Goal: Communication & Community: Answer question/provide support

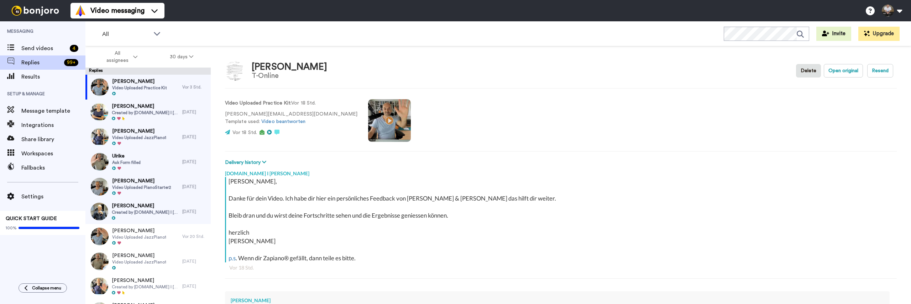
scroll to position [123, 0]
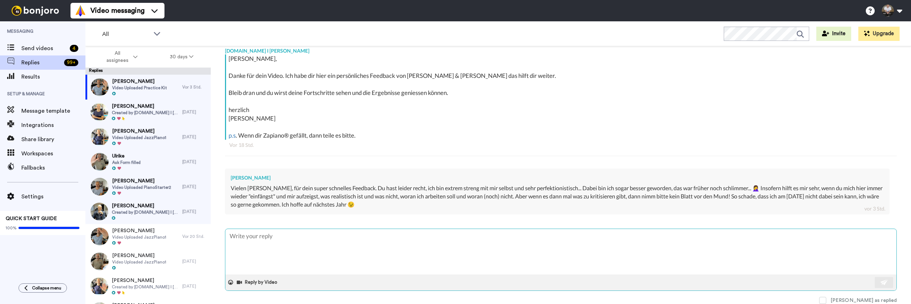
click at [360, 253] on textarea at bounding box center [560, 252] width 671 height 46
type textarea "a"
type textarea "x"
type textarea "al"
type textarea "x"
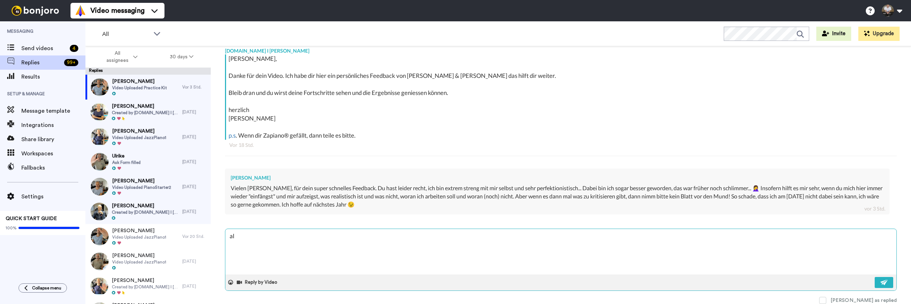
type textarea "all"
type textarea "x"
type textarea "alle"
type textarea "x"
type textarea "alles"
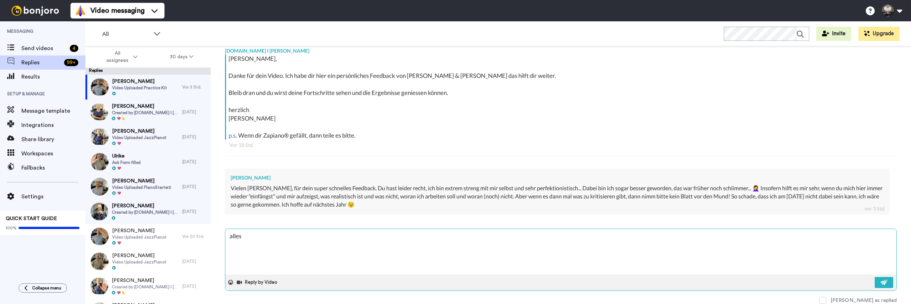
type textarea "x"
type textarea "alles"
type textarea "x"
type textarea "alles k"
type textarea "x"
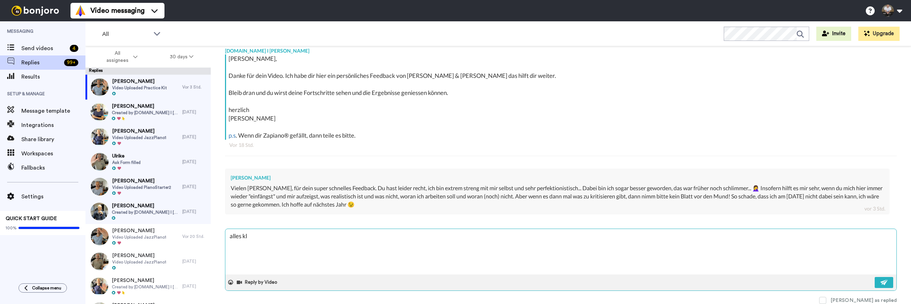
type textarea "alles kla"
type textarea "x"
type textarea "alles klar"
type textarea "x"
type textarea "alles klar"
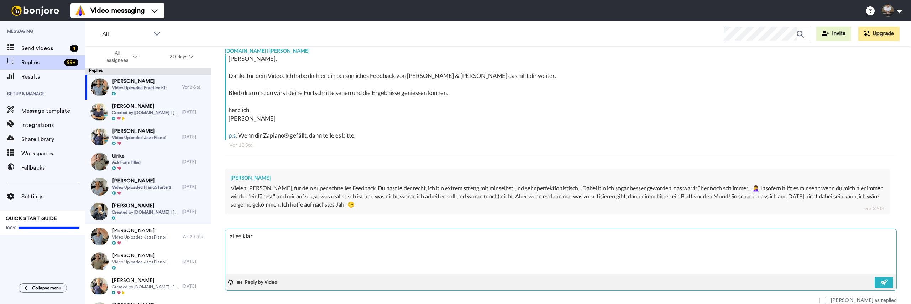
type textarea "x"
type textarea "alles klar d"
type textarea "x"
type textarea "alles klar da"
type textarea "x"
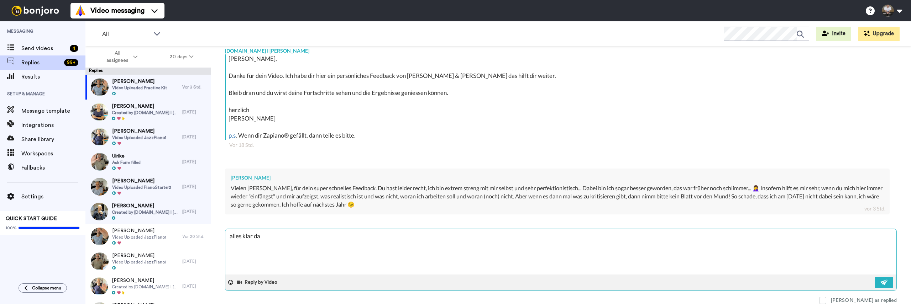
type textarea "alles klar d"
type textarea "x"
type textarea "alles klar"
type textarea "x"
type textarea "alles klar D"
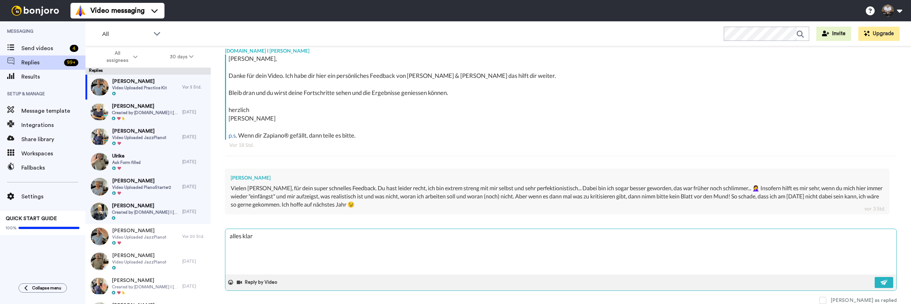
type textarea "x"
type textarea "alles klar Da"
type textarea "x"
type textarea "alles klar Dao"
type textarea "x"
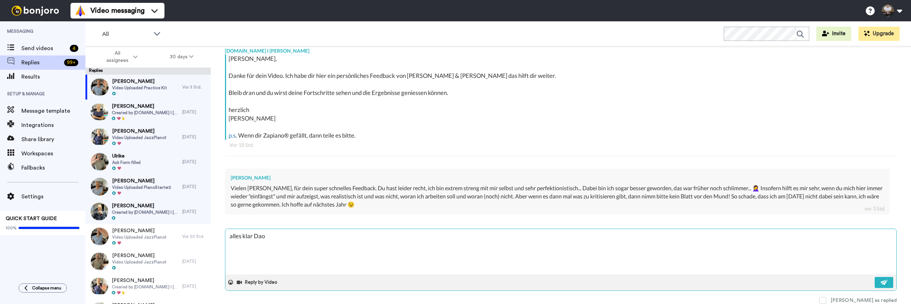
type textarea "alles klar Da"
type textarea "x"
type textarea "alles klar D"
type textarea "x"
type textarea "alles klar Do"
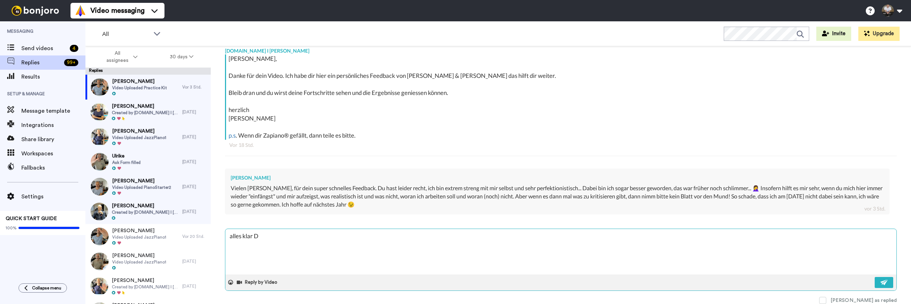
type textarea "x"
type textarea "alles klar Dor"
type textarea "x"
type textarea "alles klar Dori"
type textarea "x"
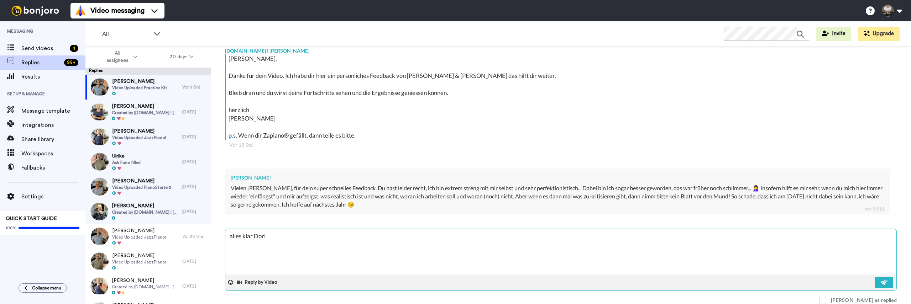
type textarea "alles klar [PERSON_NAME]"
type textarea "x"
type textarea "alles klar [PERSON_NAME],"
type textarea "x"
type textarea "alles klar [PERSON_NAME],"
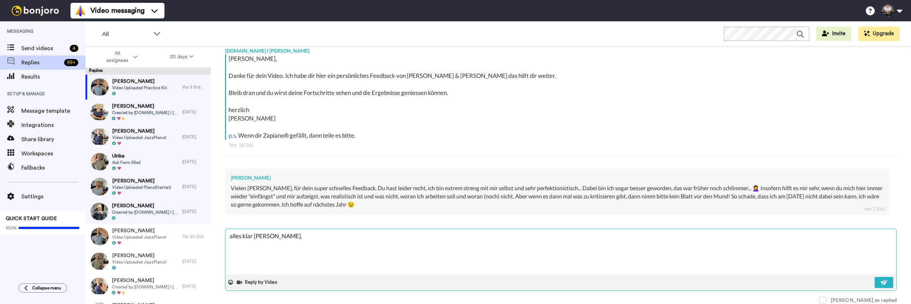
type textarea "x"
type textarea "alles klar [PERSON_NAME], d"
type textarea "x"
type textarea "alles klar [PERSON_NAME], da"
type textarea "x"
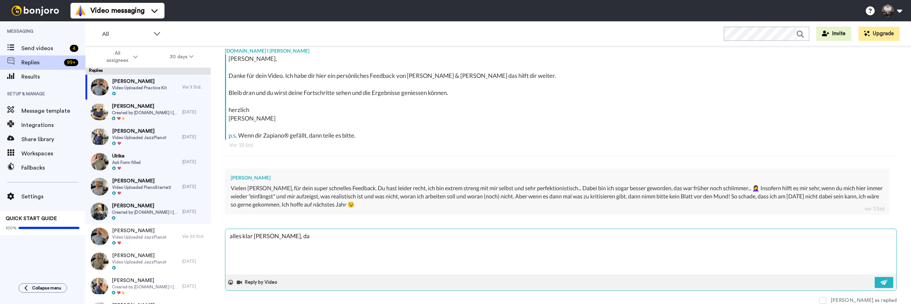
type textarea "alles klar [PERSON_NAME], dan"
type textarea "x"
type textarea "alles klar [PERSON_NAME], danke"
type textarea "x"
type textarea "alles klar [PERSON_NAME], danke"
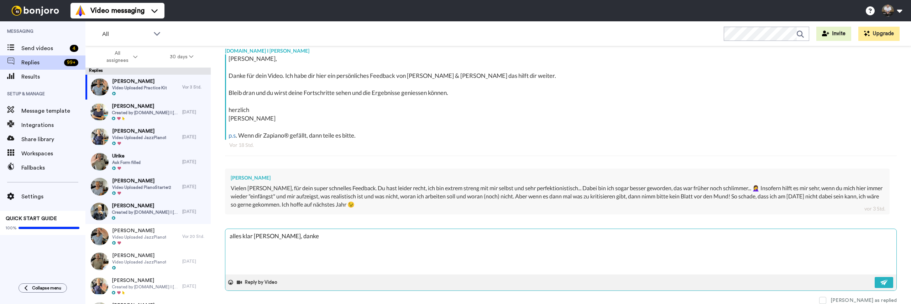
type textarea "x"
type textarea "alles klar [PERSON_NAME], danke f"
type textarea "x"
type textarea "alles klar [PERSON_NAME], danke fü"
type textarea "x"
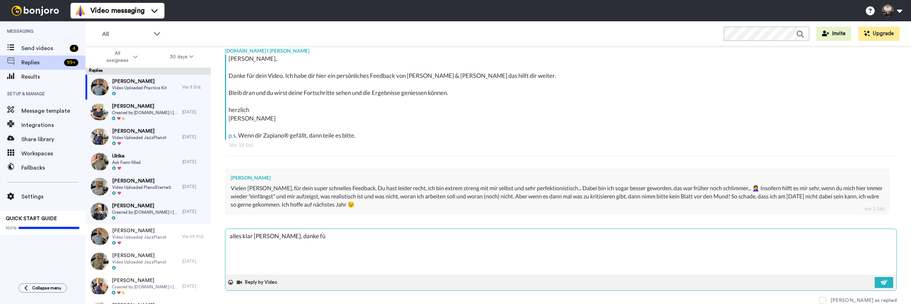
type textarea "alles klar [PERSON_NAME], danke für"
type textarea "x"
type textarea "alles klar [PERSON_NAME], danke für"
type textarea "x"
type textarea "alles klar [PERSON_NAME], danke für d"
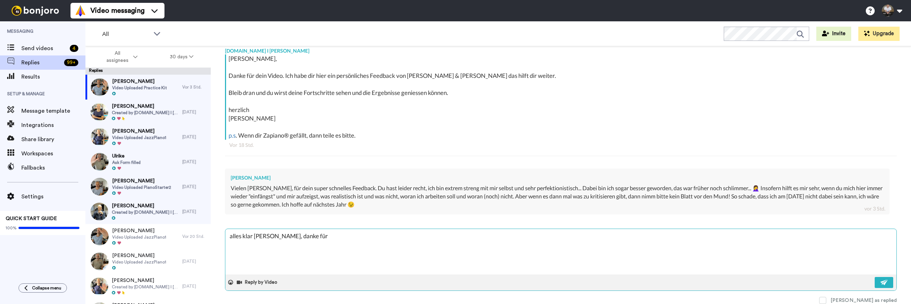
type textarea "x"
type textarea "alles klar [PERSON_NAME], danke für de"
type textarea "x"
type textarea "alles klar [PERSON_NAME], danke für dei"
type textarea "x"
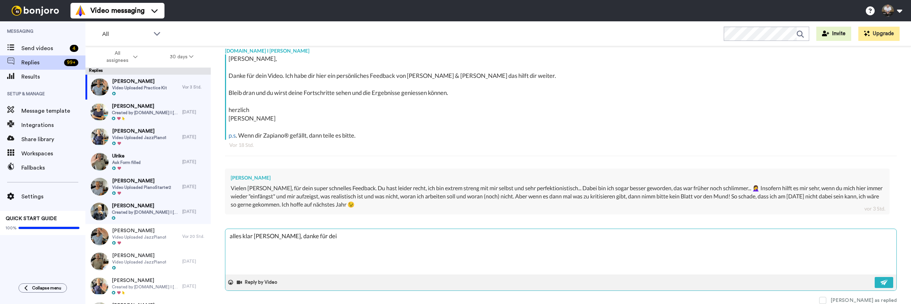
type textarea "alles klar [PERSON_NAME], danke für dein"
type textarea "x"
type textarea "alles klar [PERSON_NAME], danke für deine"
type textarea "x"
type textarea "alles klar [PERSON_NAME], danke für deine"
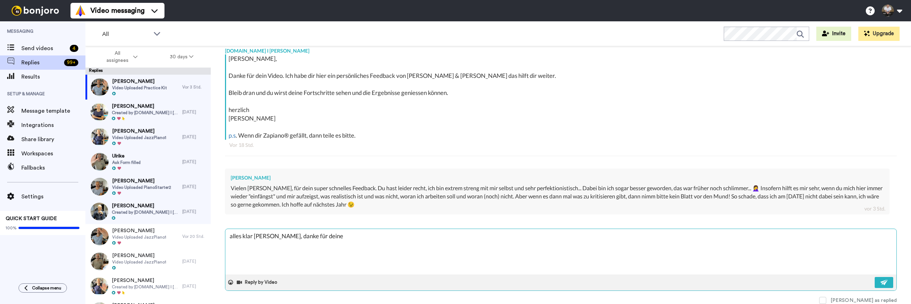
type textarea "x"
type textarea "alles klar [PERSON_NAME], danke für deine Z"
type textarea "x"
type textarea "alles klar [PERSON_NAME], danke für deine Ze"
type textarea "x"
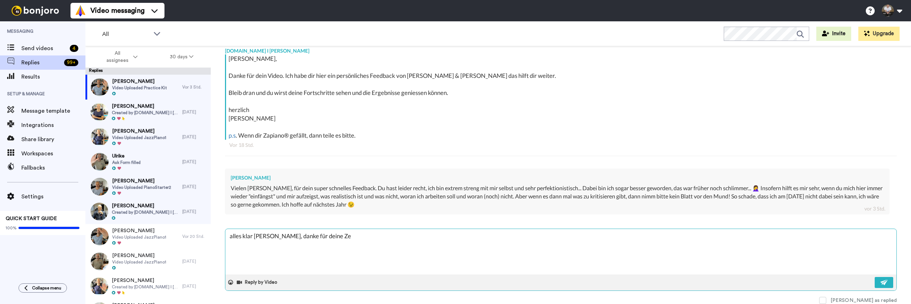
type textarea "alles klar [PERSON_NAME], danke für deine Zei"
type textarea "x"
type textarea "alles klar [PERSON_NAME], danke für deine Zeil"
type textarea "x"
type textarea "alles klar [PERSON_NAME], danke für deine Zeile"
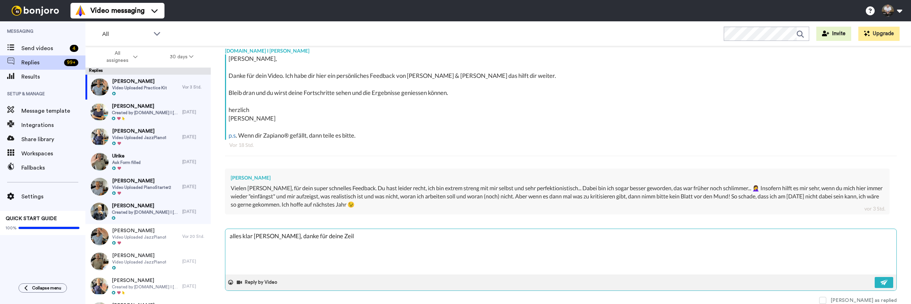
type textarea "x"
type textarea "alles klar [PERSON_NAME], danke für deine Zeilen"
type textarea "x"
type textarea "alles klar [PERSON_NAME], danke für deine Zeilen."
type textarea "x"
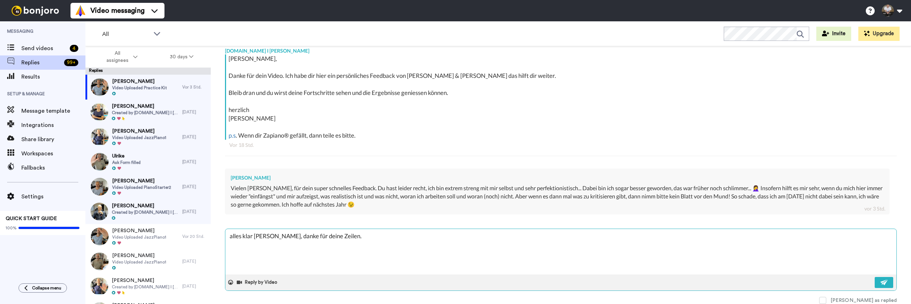
type textarea "alles klar [PERSON_NAME], danke für deine Zeilen."
type textarea "x"
type textarea "alles klar [PERSON_NAME], danke für deine Zeilen. J"
type textarea "x"
type textarea "alles klar [PERSON_NAME], danke für deine Zeilen. Ja"
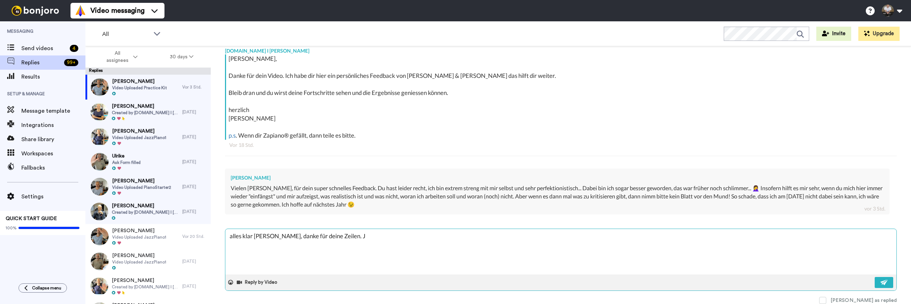
type textarea "x"
type textarea "alles klar [PERSON_NAME], danke für deine Zeilen. Ja,"
type textarea "x"
type textarea "alles klar [PERSON_NAME], danke für deine Zeilen. Ja,"
type textarea "x"
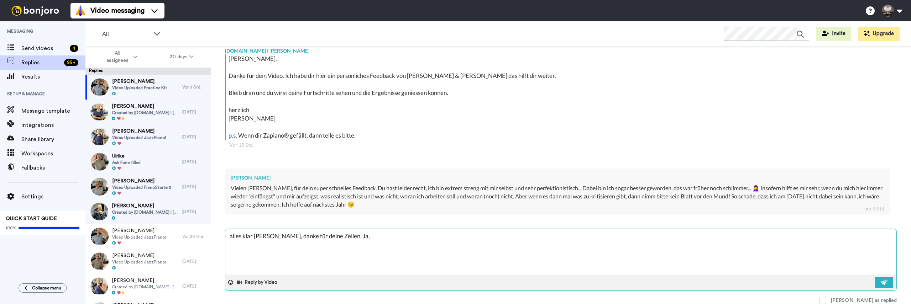
type textarea "alles klar [PERSON_NAME], danke für deine Zeilen. Ja, i"
type textarea "x"
type textarea "alles klar [PERSON_NAME], danke für deine Zeilen. Ja, is"
type textarea "x"
type textarea "alles klar [PERSON_NAME], danke für deine Zeilen. Ja, ist"
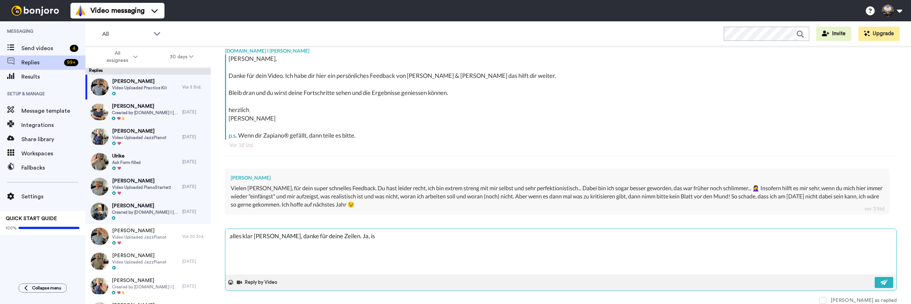
type textarea "x"
type textarea "alles klar [PERSON_NAME], danke für deine Zeilen. Ja, ist"
type textarea "x"
type textarea "alles klar [PERSON_NAME], danke für deine Zeilen. Ja, ist s"
type textarea "x"
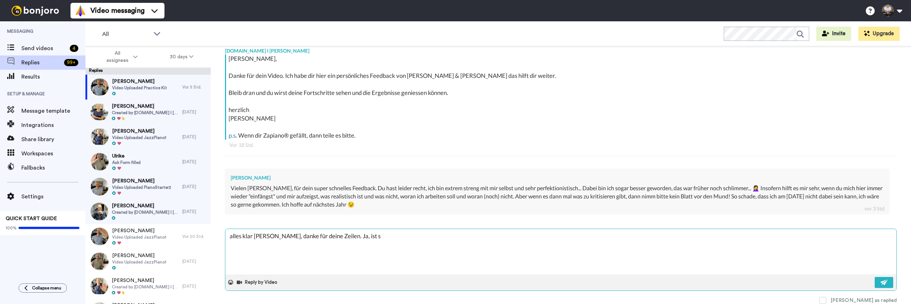
type textarea "alles klar [PERSON_NAME], danke für deine Zeilen. Ja, ist sc"
type textarea "x"
type textarea "alles klar [PERSON_NAME], danke für deine Zeilen. Ja, ist sch"
type textarea "x"
type textarea "alles klar [PERSON_NAME], danke für deine Zeilen. Ja, ist scho"
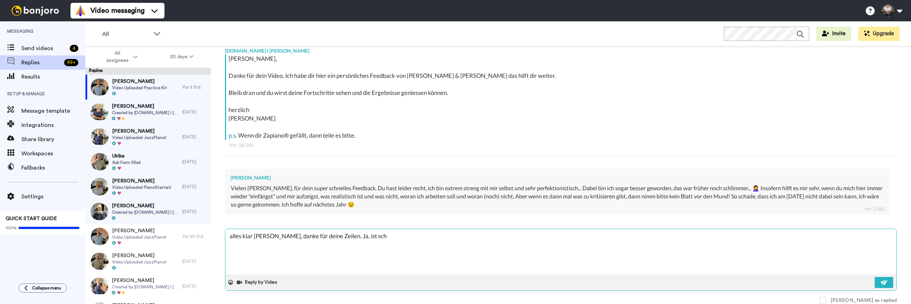
type textarea "x"
type textarea "alles klar [PERSON_NAME], danke für deine Zeilen. Ja, ist schon"
type textarea "x"
type textarea "alles klar [PERSON_NAME], danke für deine Zeilen. Ja, ist schon"
type textarea "x"
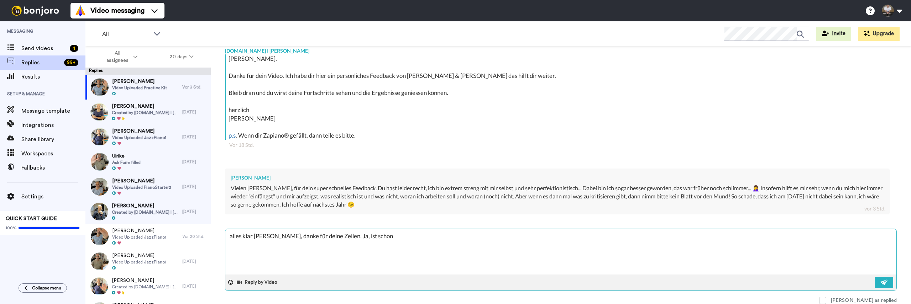
type textarea "alles klar [PERSON_NAME], danke für deine Zeilen. Ja, ist schon s"
type textarea "x"
type textarea "alles klar [PERSON_NAME], danke für deine Zeilen. Ja, ist schon so"
type textarea "x"
type textarea "alles klar [PERSON_NAME], danke für deine Zeilen. Ja, ist schon so,"
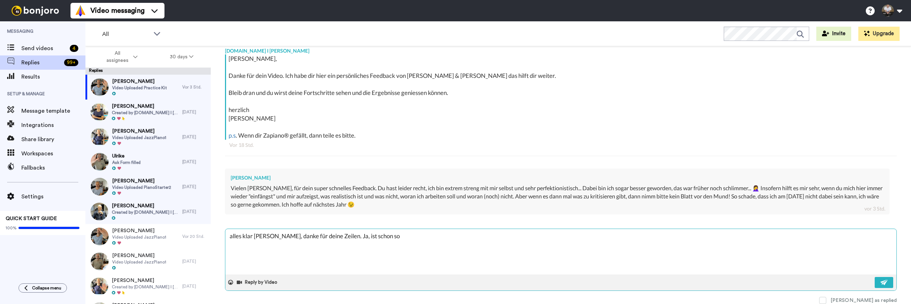
type textarea "x"
type textarea "alles klar [PERSON_NAME], danke für deine Zeilen. Ja, ist schon so,"
type textarea "x"
type textarea "alles klar [PERSON_NAME], danke für deine Zeilen. Ja, ist schon so, ic"
type textarea "x"
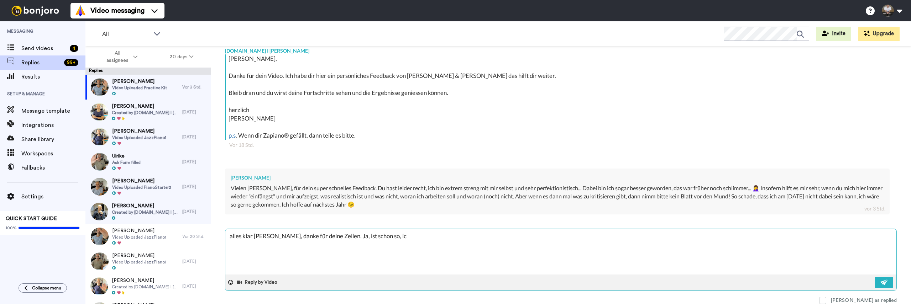
type textarea "alles klar [PERSON_NAME], danke für deine Zeilen. Ja, ist schon so, ich"
type textarea "x"
type textarea "alles klar [PERSON_NAME], danke für deine Zeilen. Ja, ist schon so, ich"
type textarea "x"
type textarea "alles klar [PERSON_NAME], danke für deine Zeilen. Ja, ist schon so, ich m"
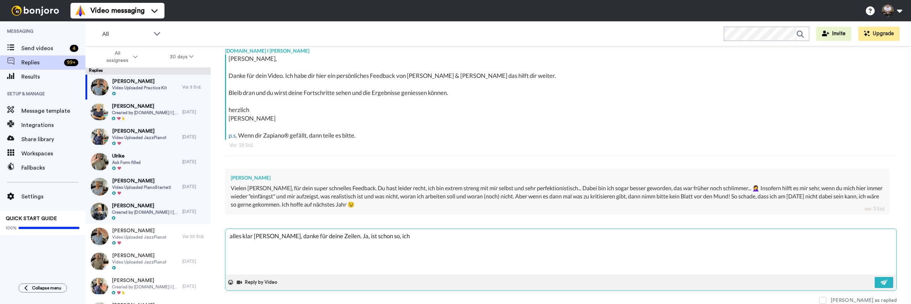
type textarea "x"
type textarea "alles klar [PERSON_NAME], danke für deine Zeilen. Ja, ist schon so, ich mö"
type textarea "x"
type textarea "alles klar [PERSON_NAME], danke für deine Zeilen. Ja, ist schon so, ich möc"
type textarea "x"
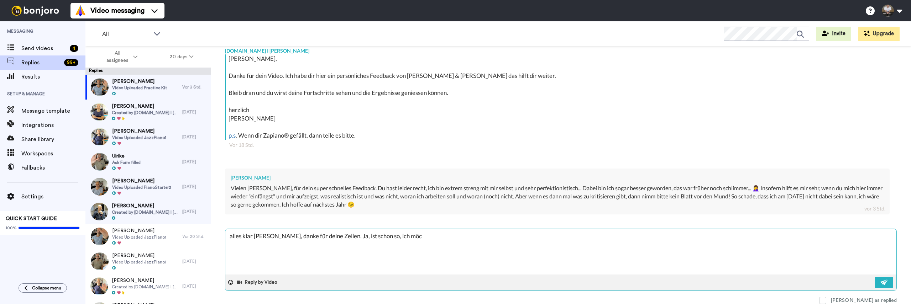
type textarea "alles klar [PERSON_NAME], danke für deine Zeilen. Ja, ist schon so, ich möch"
type textarea "x"
type textarea "alles klar [PERSON_NAME], danke für deine Zeilen. Ja, ist schon so, ich möcht"
type textarea "x"
type textarea "alles klar [PERSON_NAME], danke für deine Zeilen. Ja, ist schon so, ich möchte"
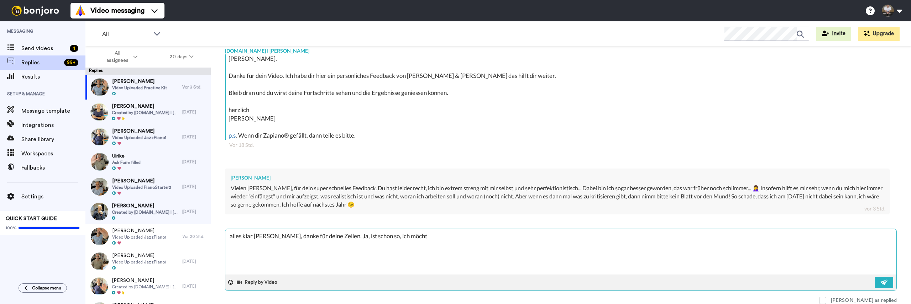
type textarea "x"
type textarea "alles klar [PERSON_NAME], danke für deine Zeilen. Ja, ist schon so, ich möchte"
type textarea "x"
type textarea "alles klar [PERSON_NAME], danke für deine Zeilen. [PERSON_NAME], ist schon so, …"
type textarea "x"
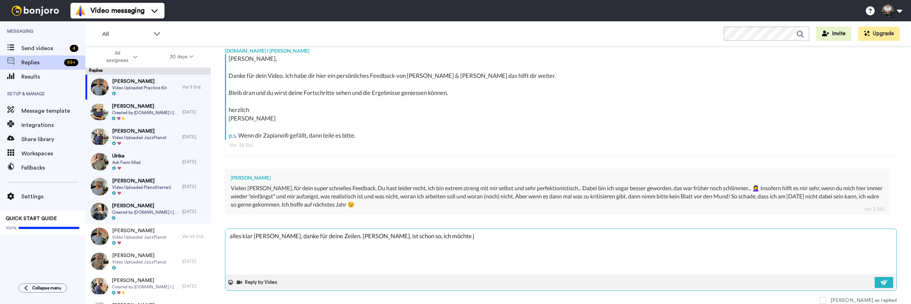
type textarea "alles klar [PERSON_NAME], danke für deine Zeilen. Ja, ist schon so, ich möchte …"
type textarea "x"
type textarea "alles klar [PERSON_NAME], danke für deine Zeilen. Ja, ist schon so, ich möchte …"
type textarea "x"
type textarea "alles klar [PERSON_NAME], danke für deine Zeilen. Ja, ist schon so, ich möchte …"
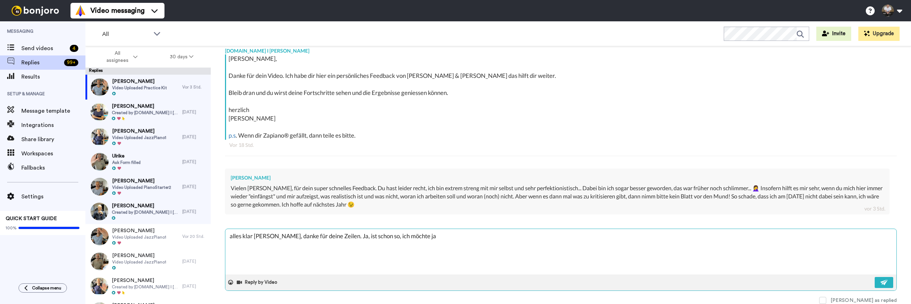
type textarea "x"
type textarea "alles klar [PERSON_NAME], danke für deine Zeilen. Ja, ist schon so, ich möchte …"
type textarea "x"
type textarea "alles klar [PERSON_NAME], danke für deine Zeilen. Ja, ist schon so, ich möchte …"
type textarea "x"
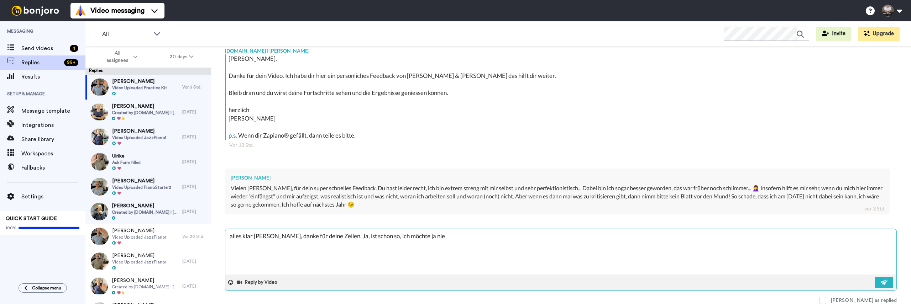
type textarea "alles klar [PERSON_NAME], danke für deine Zeilen. Ja, ist schon so, ich möchte …"
type textarea "x"
type textarea "alles klar [PERSON_NAME], danke für deine Zeilen. Ja, ist schon so, ich möchte …"
type textarea "x"
type textarea "alles klar [PERSON_NAME], danke für deine Zeilen. Ja, ist schon so, ich möchte …"
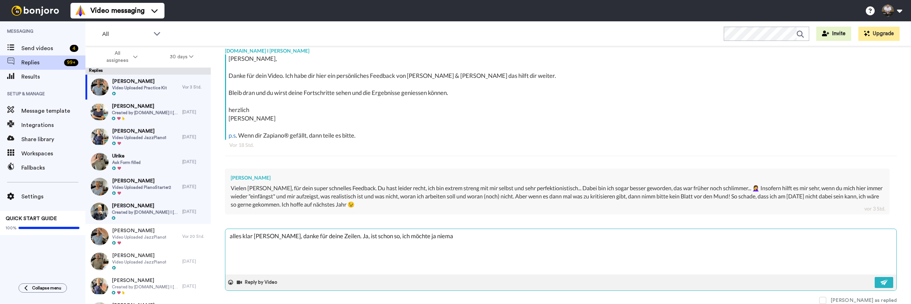
type textarea "x"
type textarea "alles klar [PERSON_NAME], danke für deine Zeilen. Ja, ist schon so, ich möchte …"
type textarea "x"
type textarea "alles klar [PERSON_NAME], danke für deine Zeilen. Ja, ist schon so, ich möchte …"
type textarea "x"
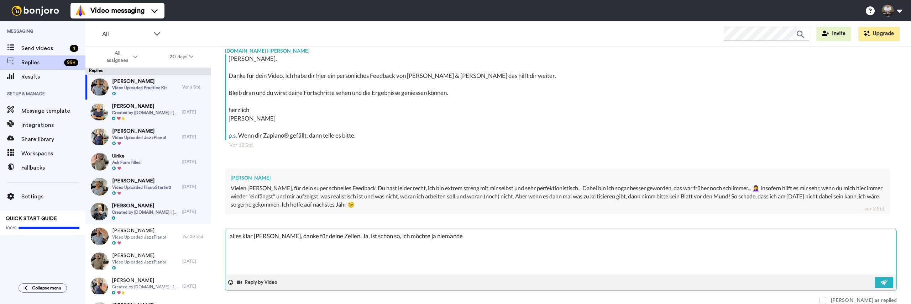
type textarea "alles klar [PERSON_NAME], danke für deine Zeilen. Ja, ist schon so, ich möchte …"
type textarea "x"
type textarea "alles klar [PERSON_NAME], danke für deine Zeilen. Ja, ist schon so, ich möchte …"
type textarea "x"
type textarea "alles klar [PERSON_NAME], danke für deine Zeilen. Ja, ist schon so, ich möchte …"
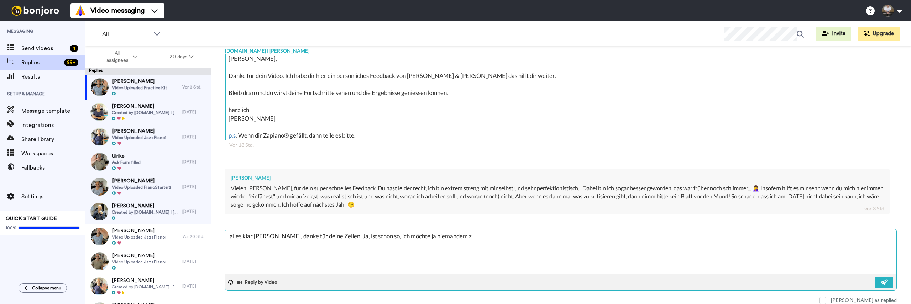
type textarea "x"
type textarea "alles klar [PERSON_NAME], danke für deine Zeilen. Ja, ist schon so, ich möchte …"
type textarea "x"
type textarea "alles klar [PERSON_NAME], danke für deine Zeilen. Ja, ist schon so, ich möchte …"
type textarea "x"
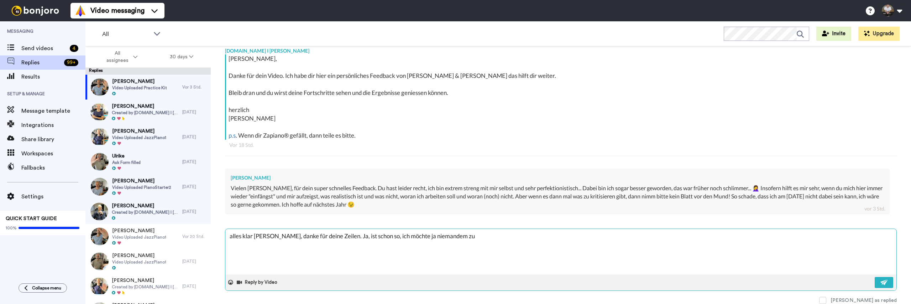
type textarea "alles klar [PERSON_NAME], danke für deine Zeilen. Ja, ist schon so, ich möchte …"
type textarea "x"
type textarea "alles klar [PERSON_NAME], danke für deine Zeilen. Ja, ist schon so, ich möchte …"
type textarea "x"
type textarea "alles klar [PERSON_NAME], danke für deine Zeilen. Ja, ist schon so, ich möchte …"
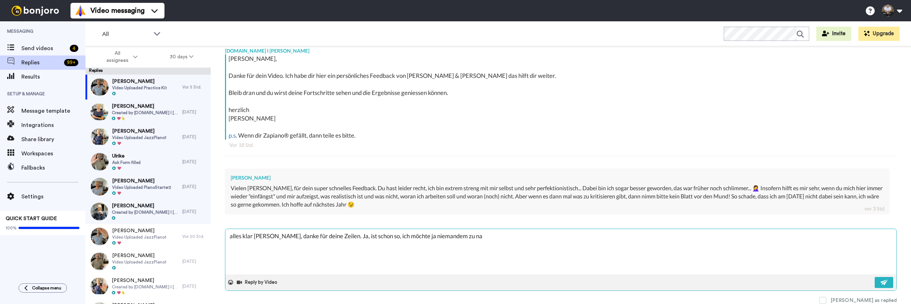
type textarea "x"
type textarea "alles klar [PERSON_NAME], danke für deine Zeilen. Ja, ist schon so, ich möchte …"
type textarea "x"
type textarea "alles klar [PERSON_NAME], danke für deine Zeilen. Ja, ist schon so, ich möchte …"
type textarea "x"
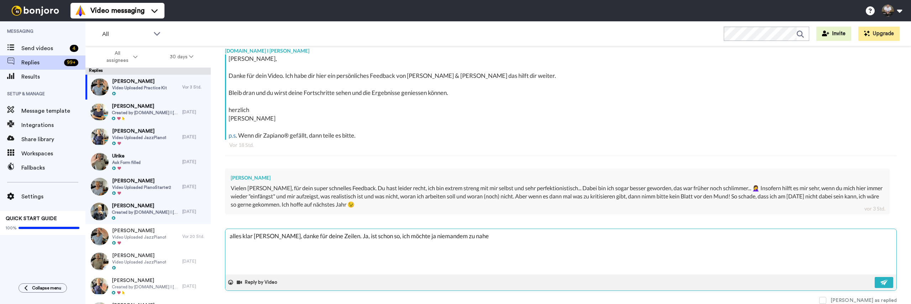
type textarea "alles klar [PERSON_NAME], danke für deine Zeilen. Ja, ist schon so, ich möchte …"
type textarea "x"
type textarea "alles klar [PERSON_NAME], danke für deine Zeilen. Ja, ist schon so, ich möchte …"
type textarea "x"
type textarea "alles klar [PERSON_NAME], danke für deine Zeilen. Ja, ist schon so, ich möchte …"
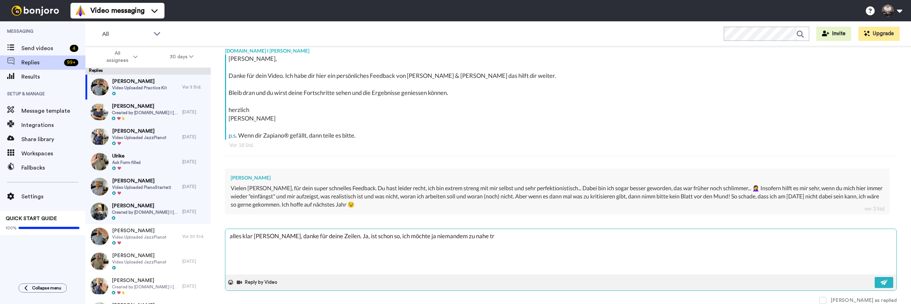
type textarea "x"
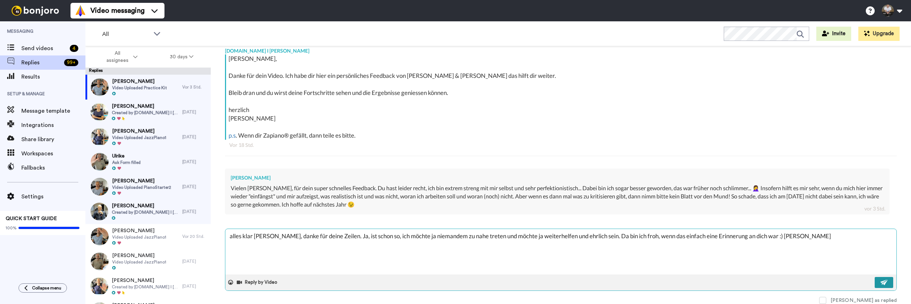
click at [880, 280] on img at bounding box center [884, 283] width 8 height 6
